Goal: Task Accomplishment & Management: Complete application form

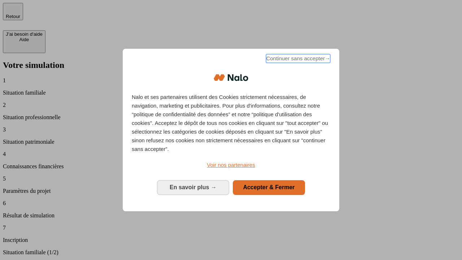
click at [297, 60] on span "Continuer sans accepter →" at bounding box center [298, 58] width 64 height 9
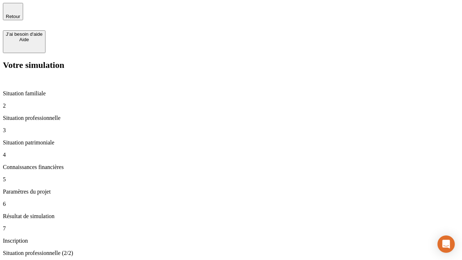
type input "30 000"
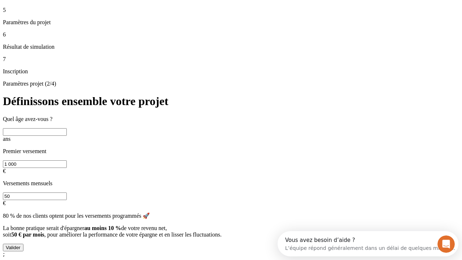
scroll to position [14, 0]
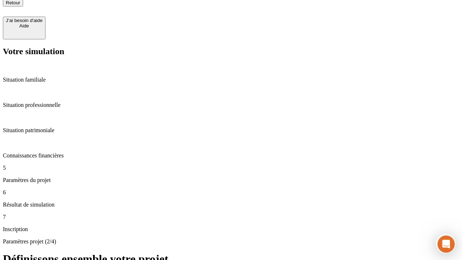
type input "25"
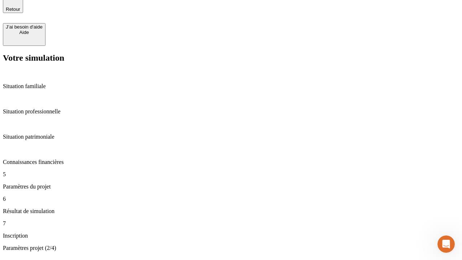
type input "1 000"
type input "640"
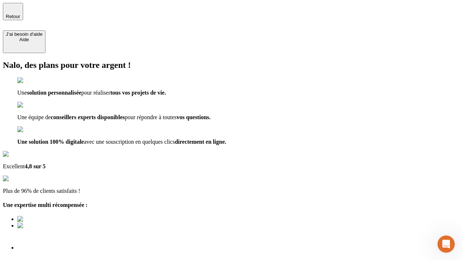
type input "[EMAIL_ADDRESS][PERSON_NAME][DOMAIN_NAME]"
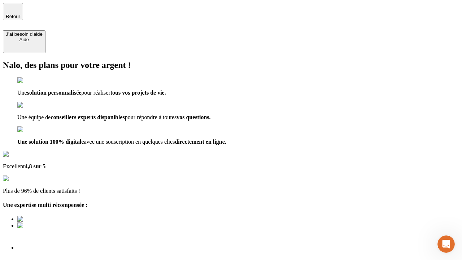
scroll to position [5, 0]
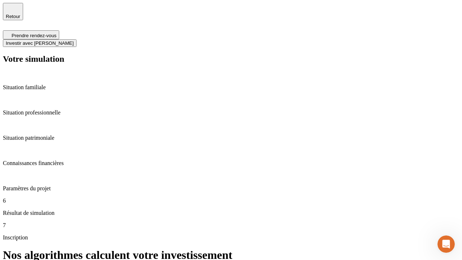
scroll to position [3, 0]
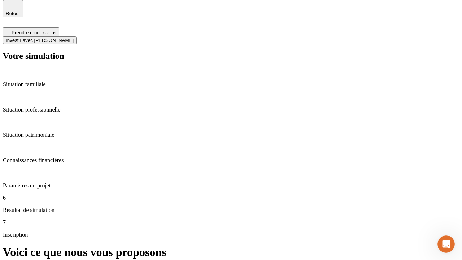
click at [74, 38] on span "Investir avec [PERSON_NAME]" at bounding box center [40, 40] width 68 height 5
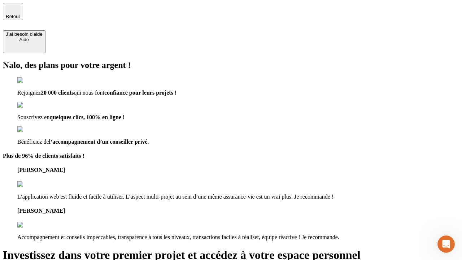
type input "abc"
